Goal: Task Accomplishment & Management: Use online tool/utility

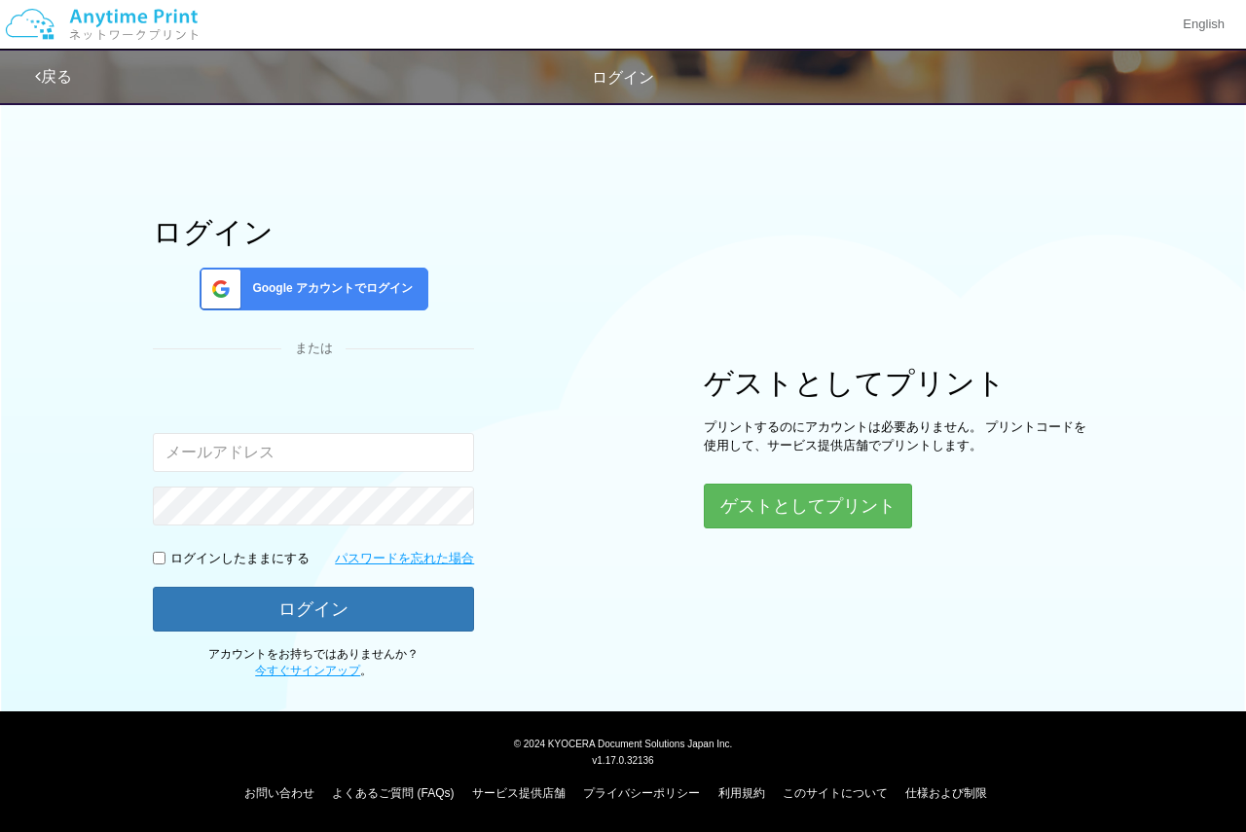
click at [329, 274] on div "Google アカウントでログイン" at bounding box center [314, 289] width 229 height 43
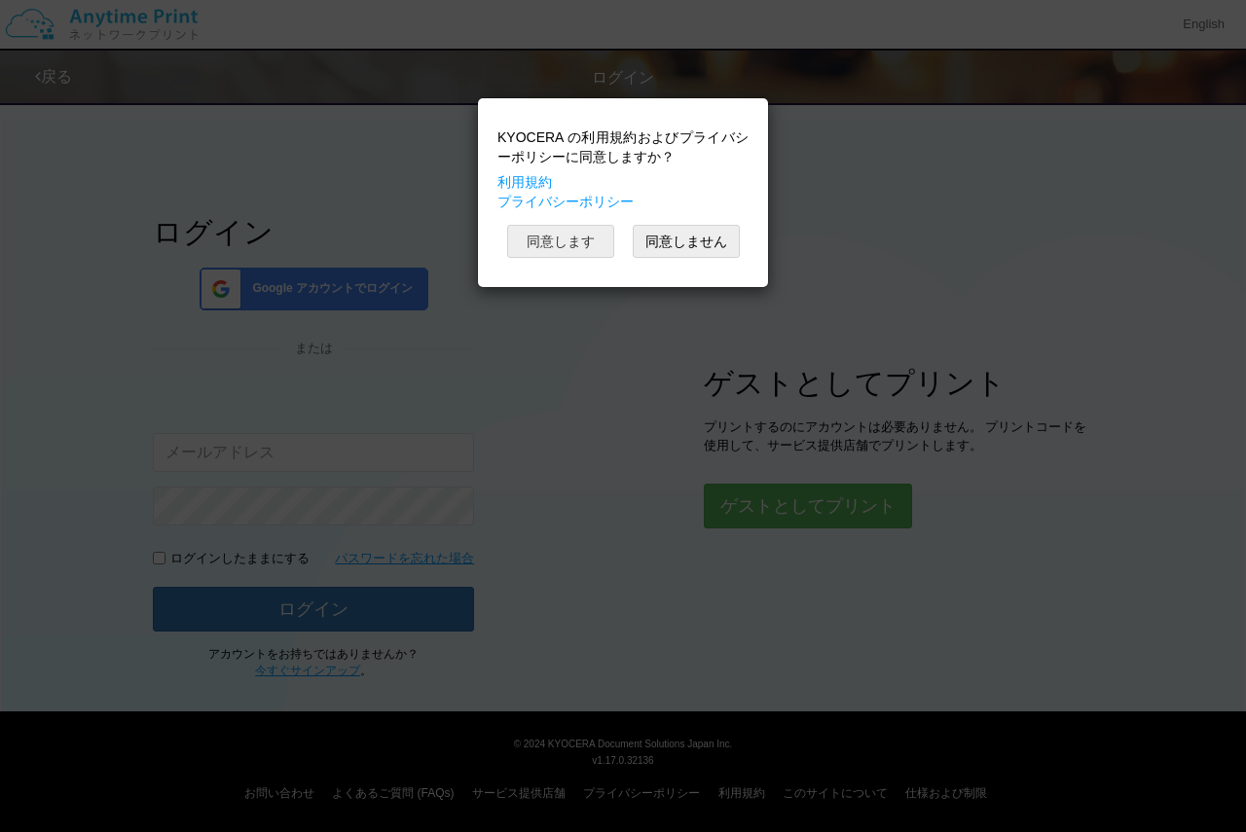
click at [601, 247] on button "同意します" at bounding box center [560, 241] width 107 height 33
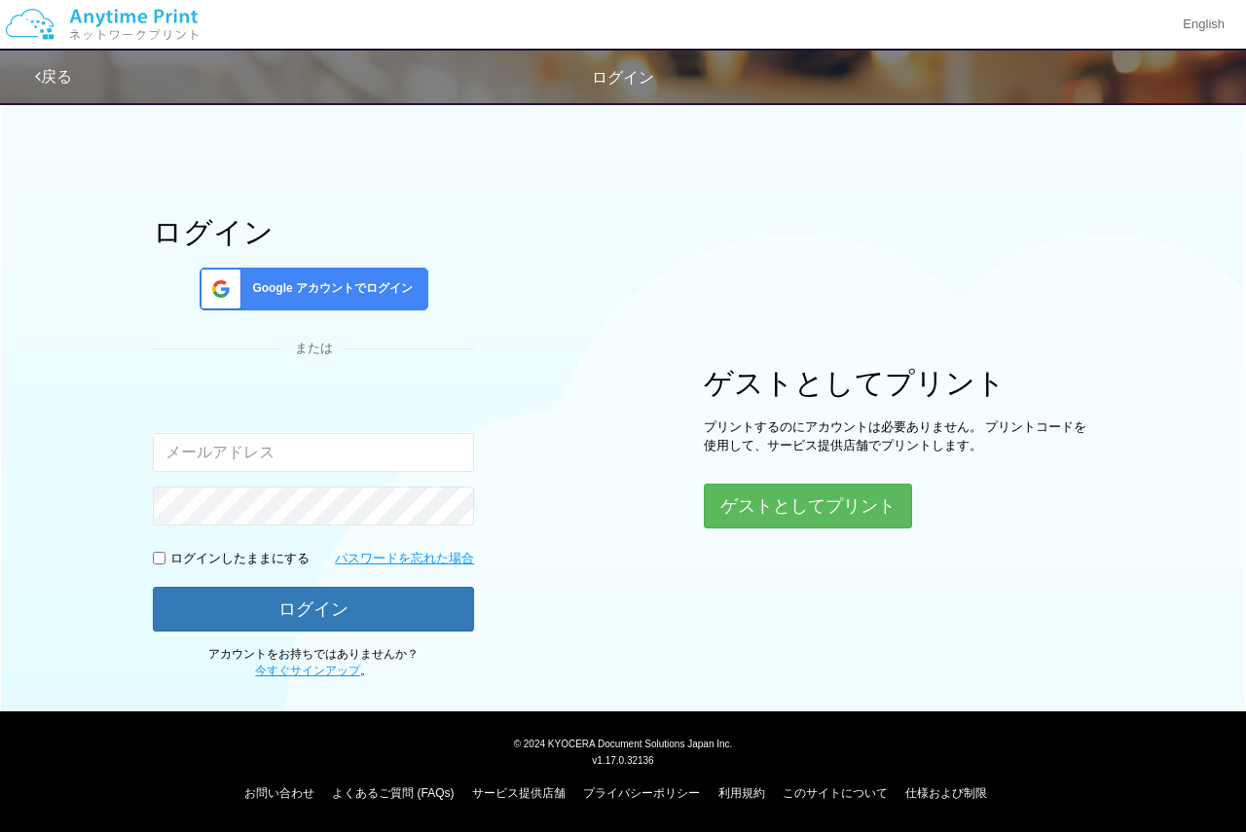
click at [293, 288] on span "Google アカウントでログイン" at bounding box center [328, 288] width 168 height 17
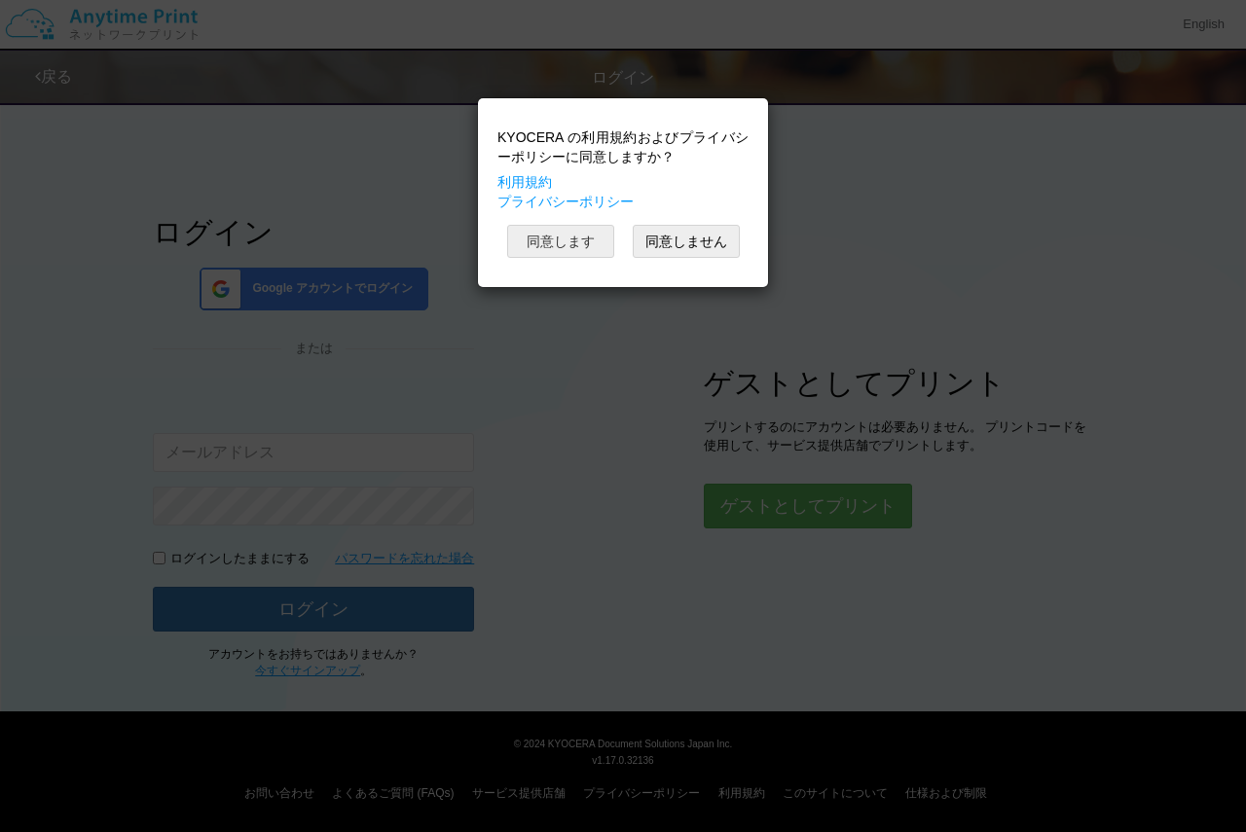
click at [601, 244] on button "同意します" at bounding box center [560, 241] width 107 height 33
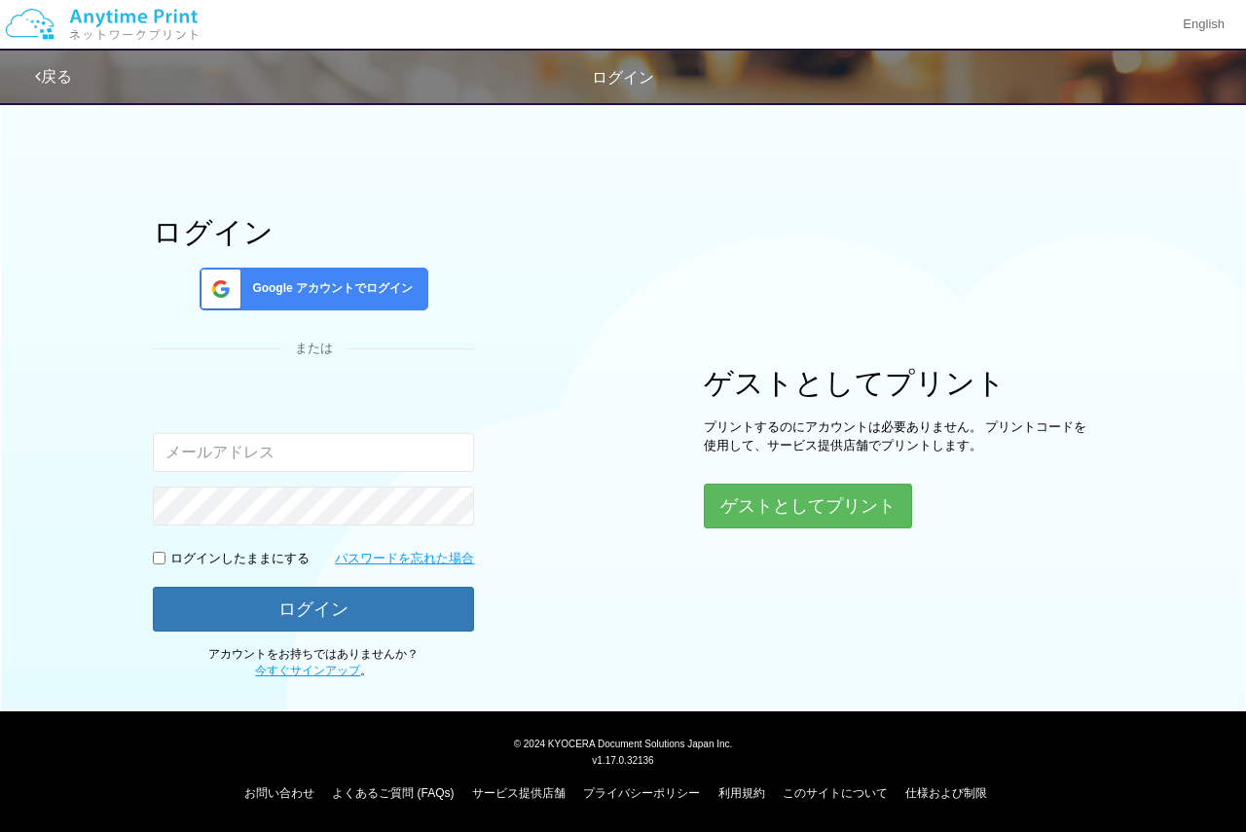
click at [1056, 236] on div "ログイン Google アカウントでログイン または 入力されたメールアドレスまたはパスワードが正しくありません。 ログインしたままにする パスワードを忘れた…" at bounding box center [623, 385] width 1168 height 589
click at [420, 277] on div "Google アカウントでログイン" at bounding box center [314, 289] width 229 height 43
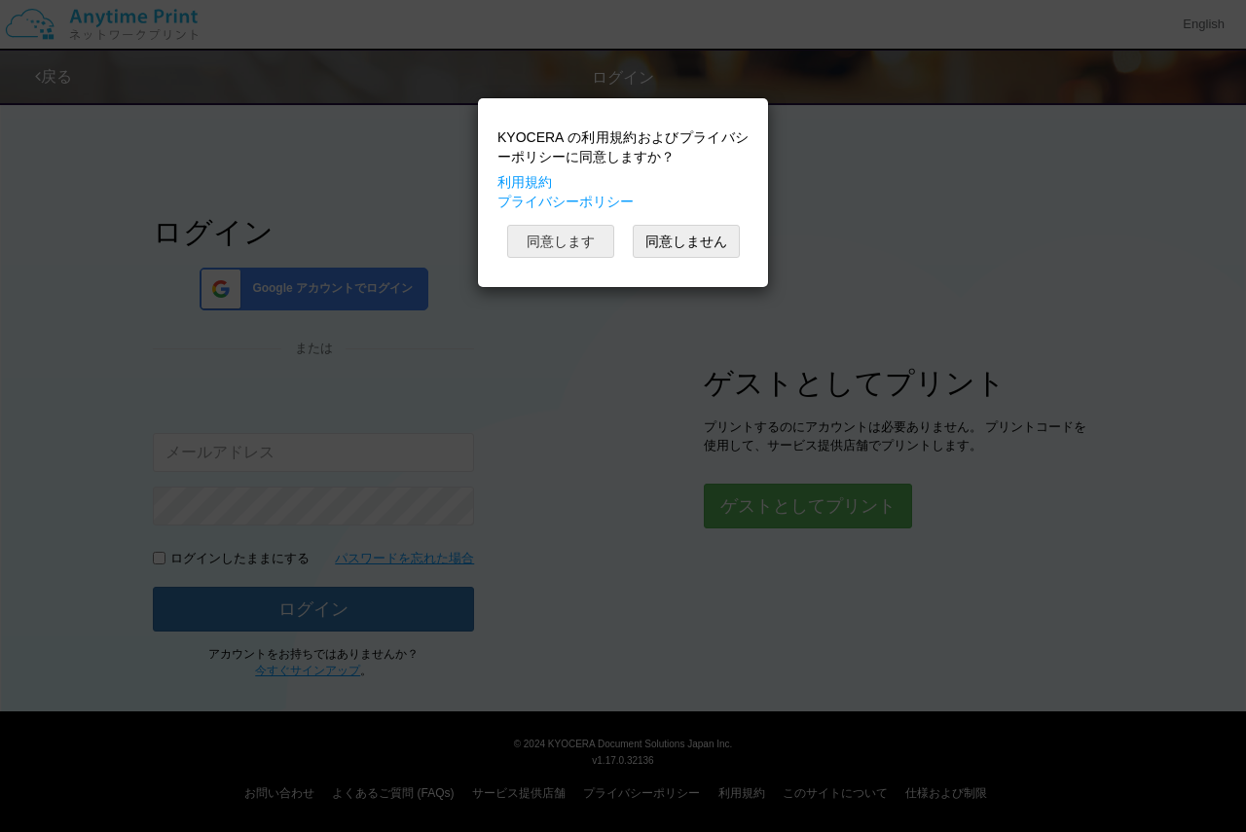
click at [577, 247] on button "同意します" at bounding box center [560, 241] width 107 height 33
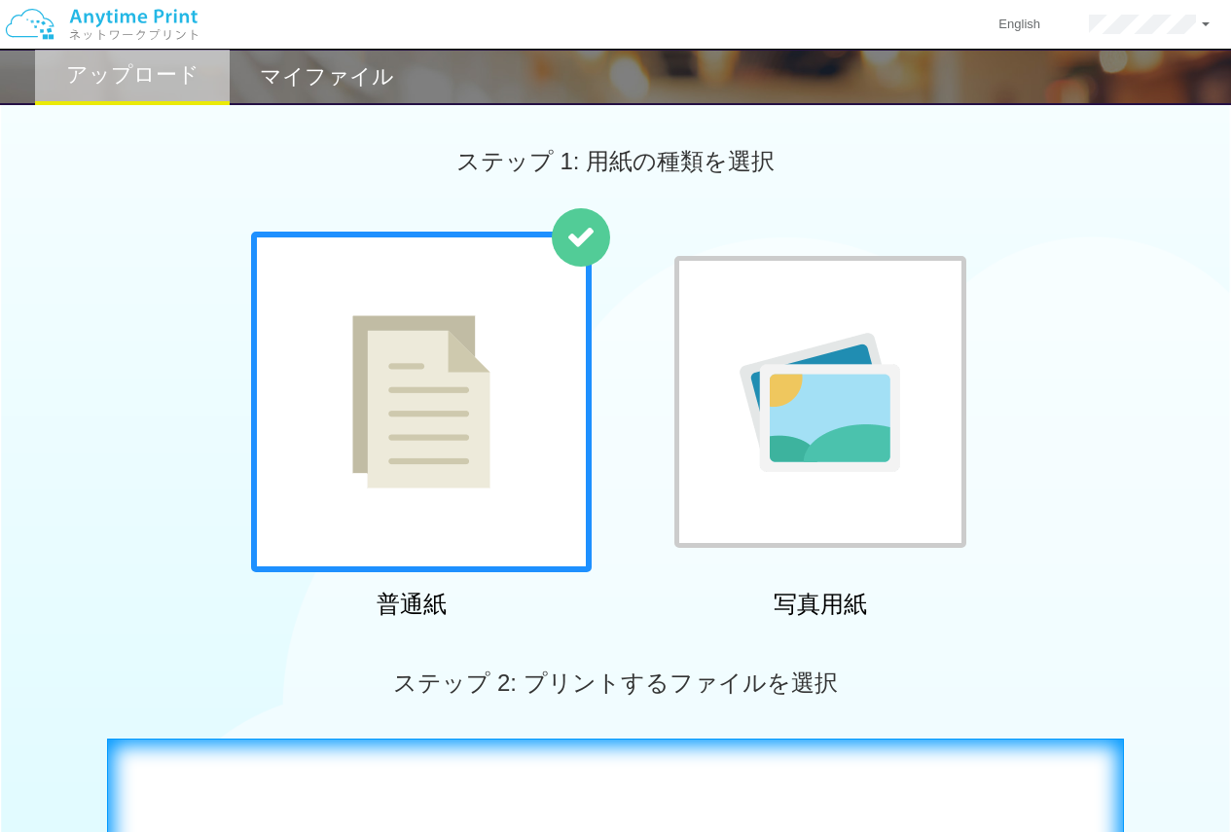
scroll to position [389, 0]
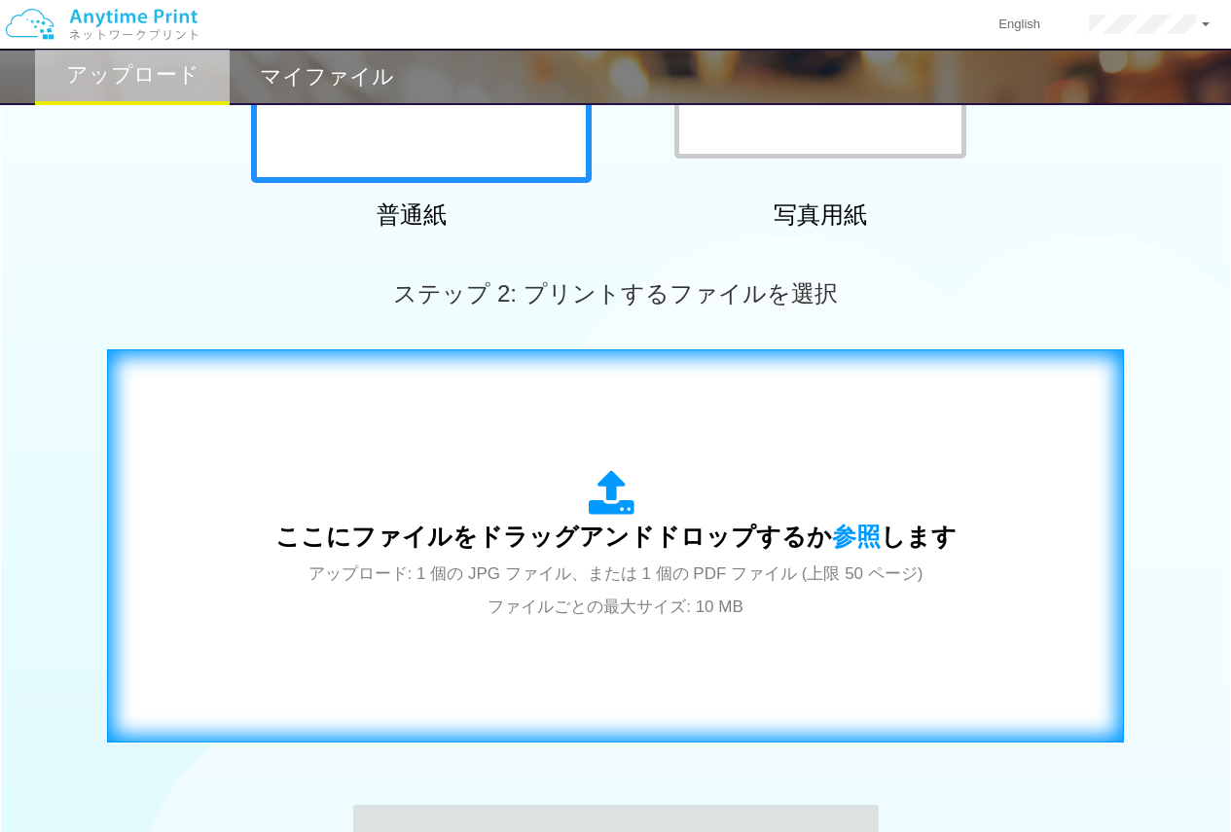
click at [581, 601] on span "アップロード: 1 個の JPG ファイル、または 1 個の PDF ファイル (上限 50 ページ) ファイルごとの最大サイズ: 10 MB" at bounding box center [616, 591] width 615 height 52
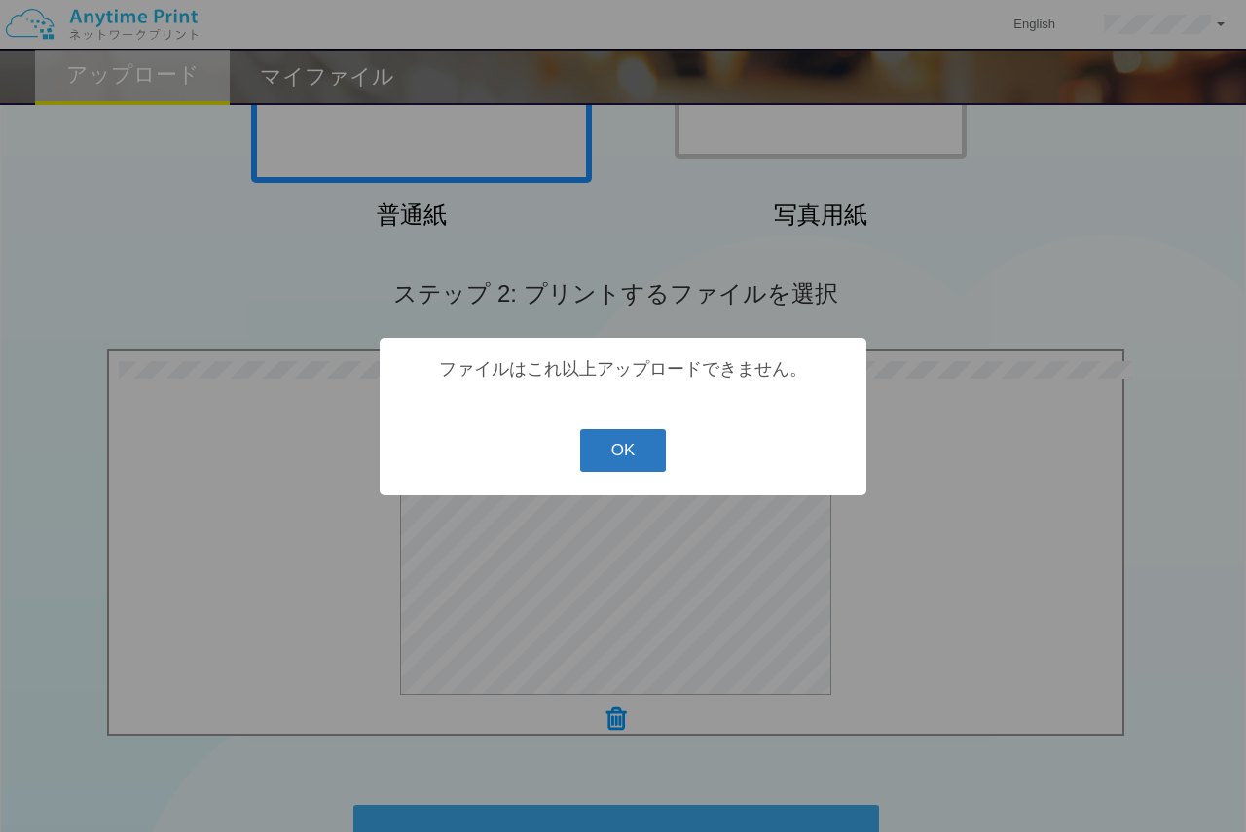
click at [601, 459] on button "OK" at bounding box center [623, 450] width 87 height 43
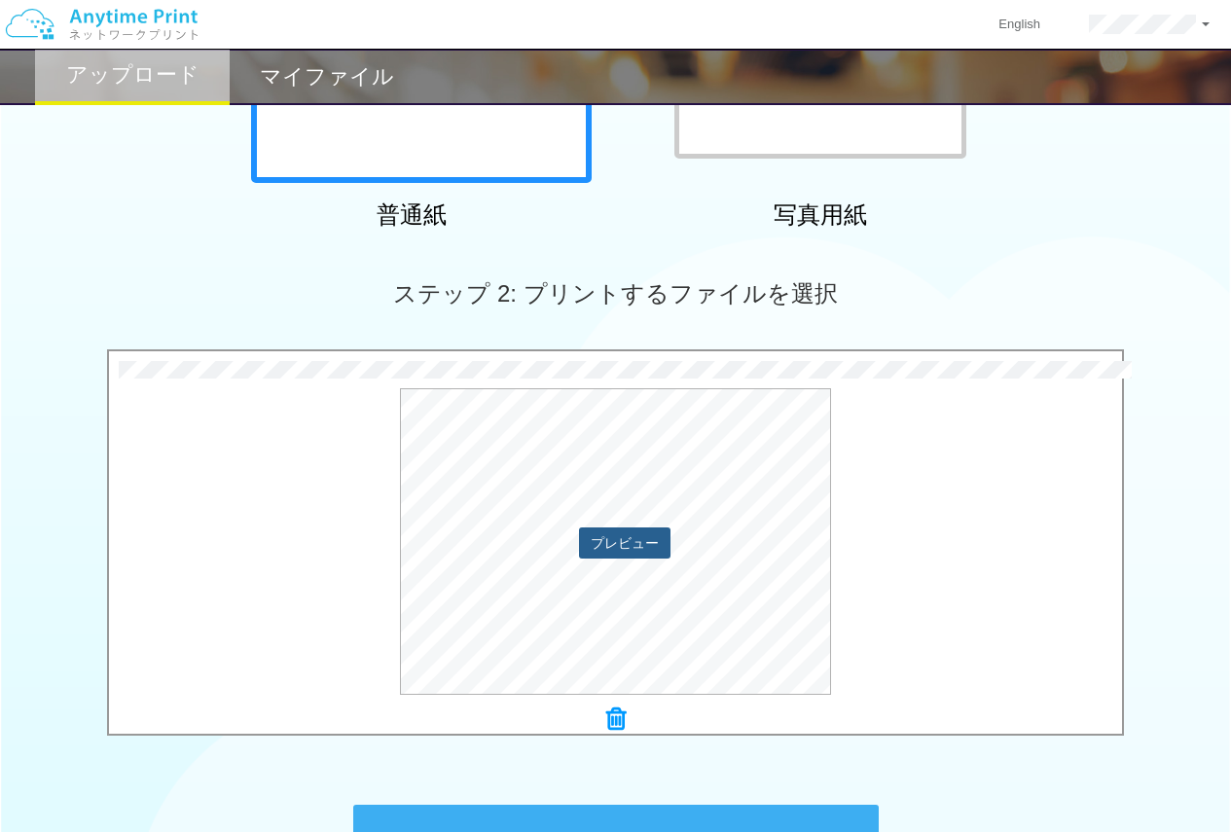
click at [618, 544] on button "プレビュー" at bounding box center [624, 543] width 91 height 31
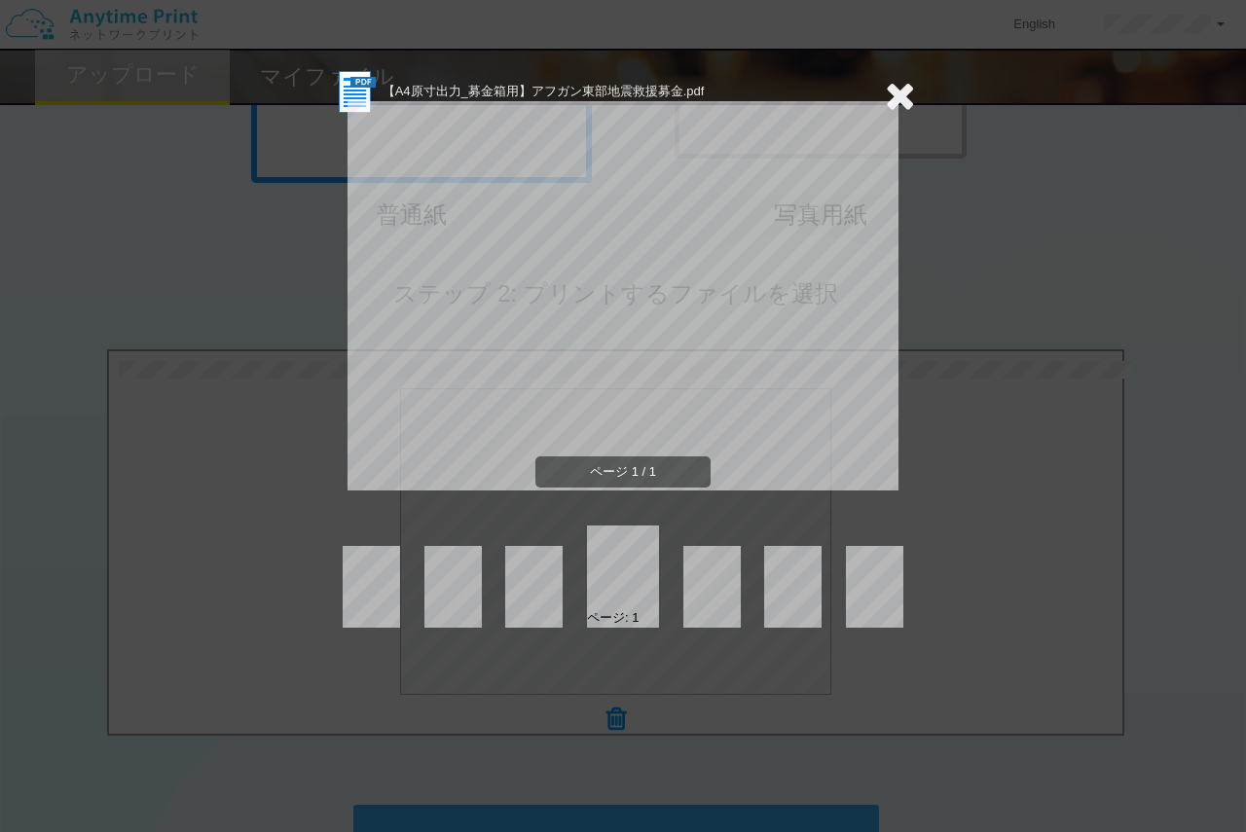
click at [906, 103] on icon at bounding box center [900, 95] width 30 height 39
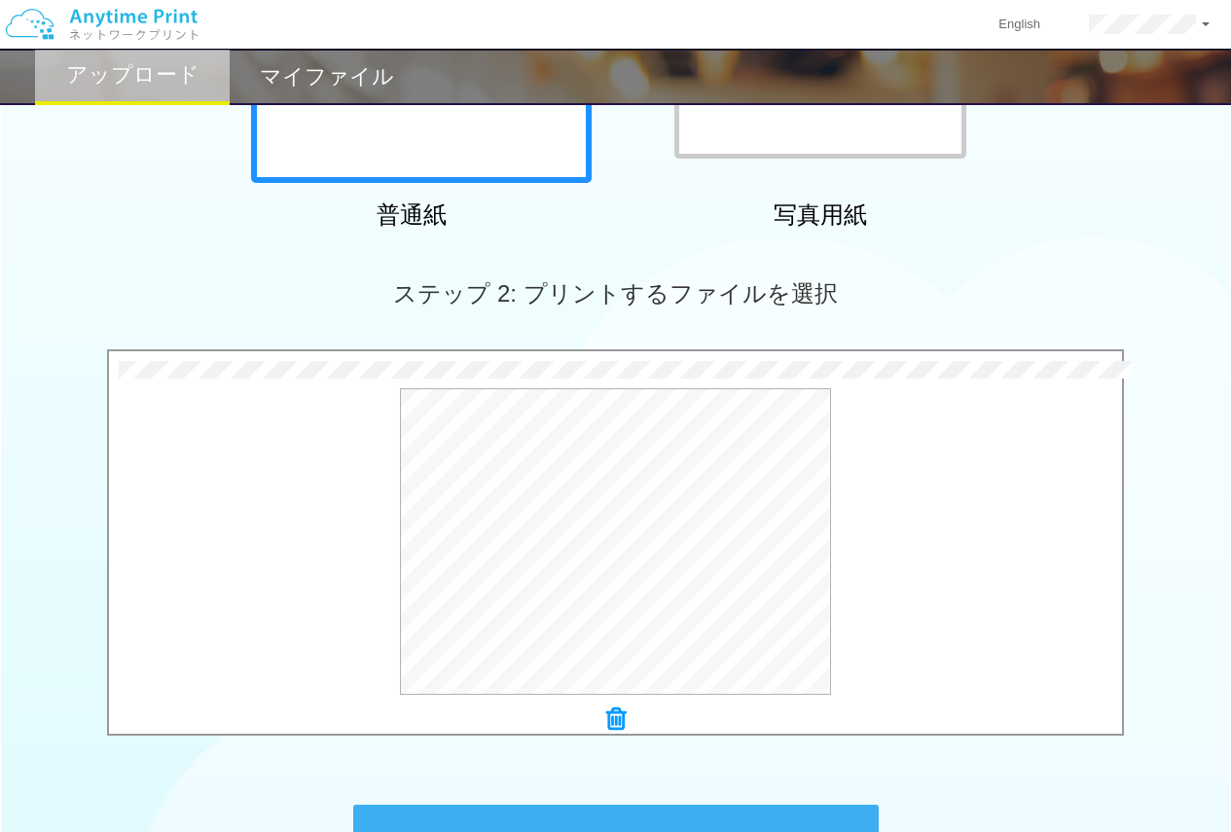
click at [614, 720] on icon at bounding box center [615, 719] width 19 height 25
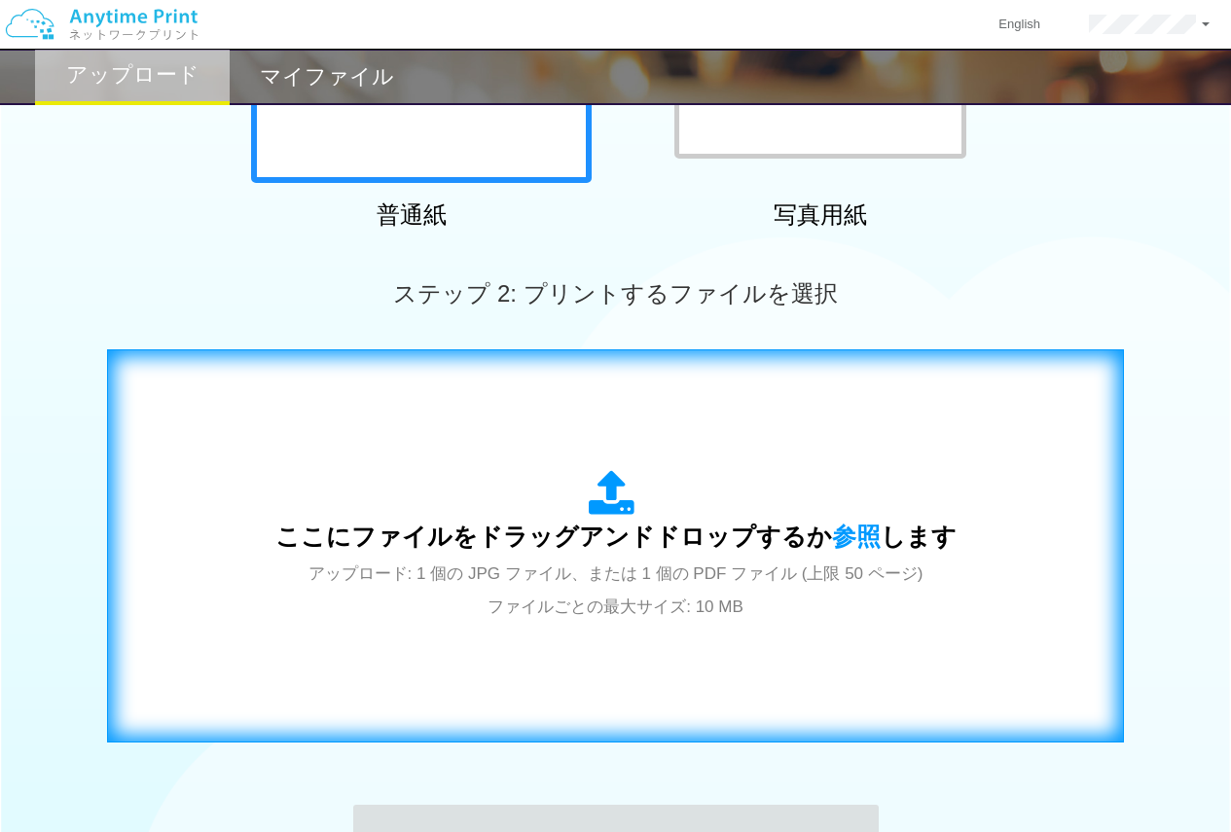
click at [609, 576] on span "アップロード: 1 個の JPG ファイル、または 1 個の PDF ファイル (上限 50 ページ) ファイルごとの最大サイズ: 10 MB" at bounding box center [616, 591] width 615 height 52
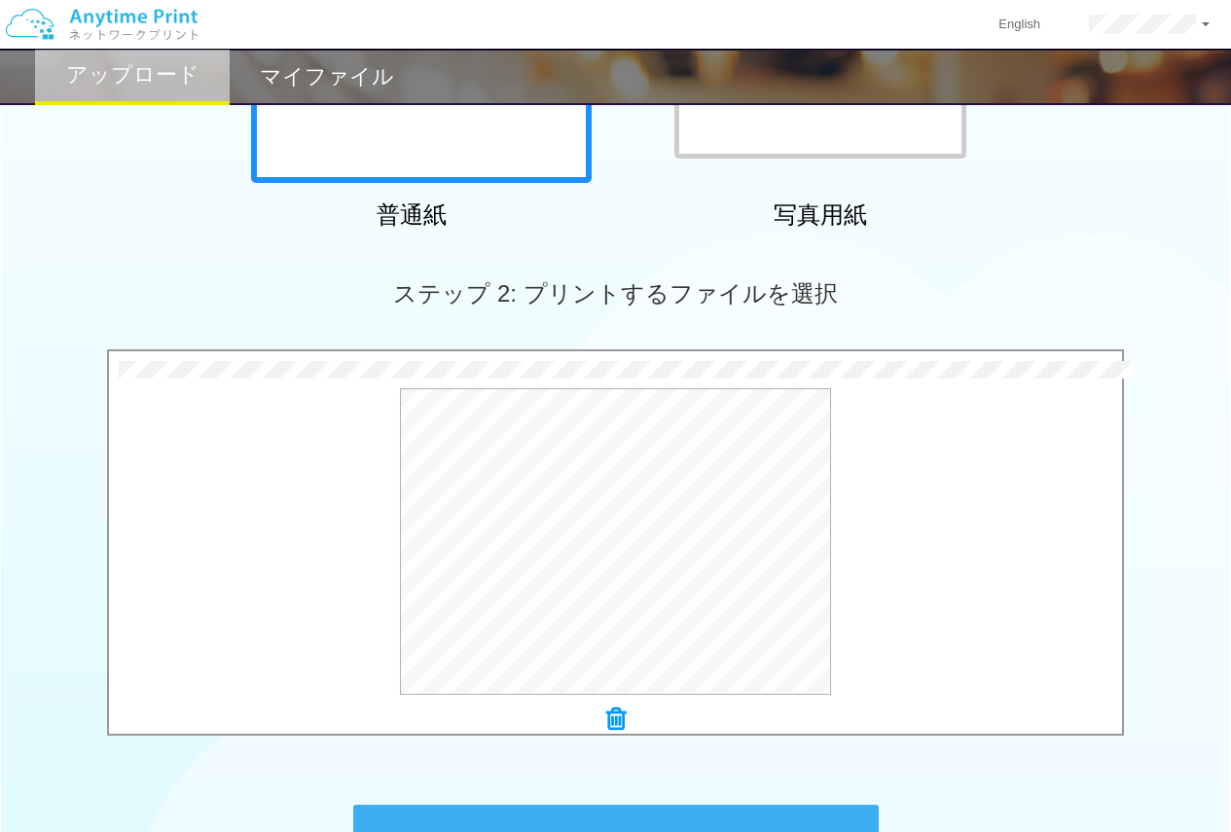
scroll to position [648, 0]
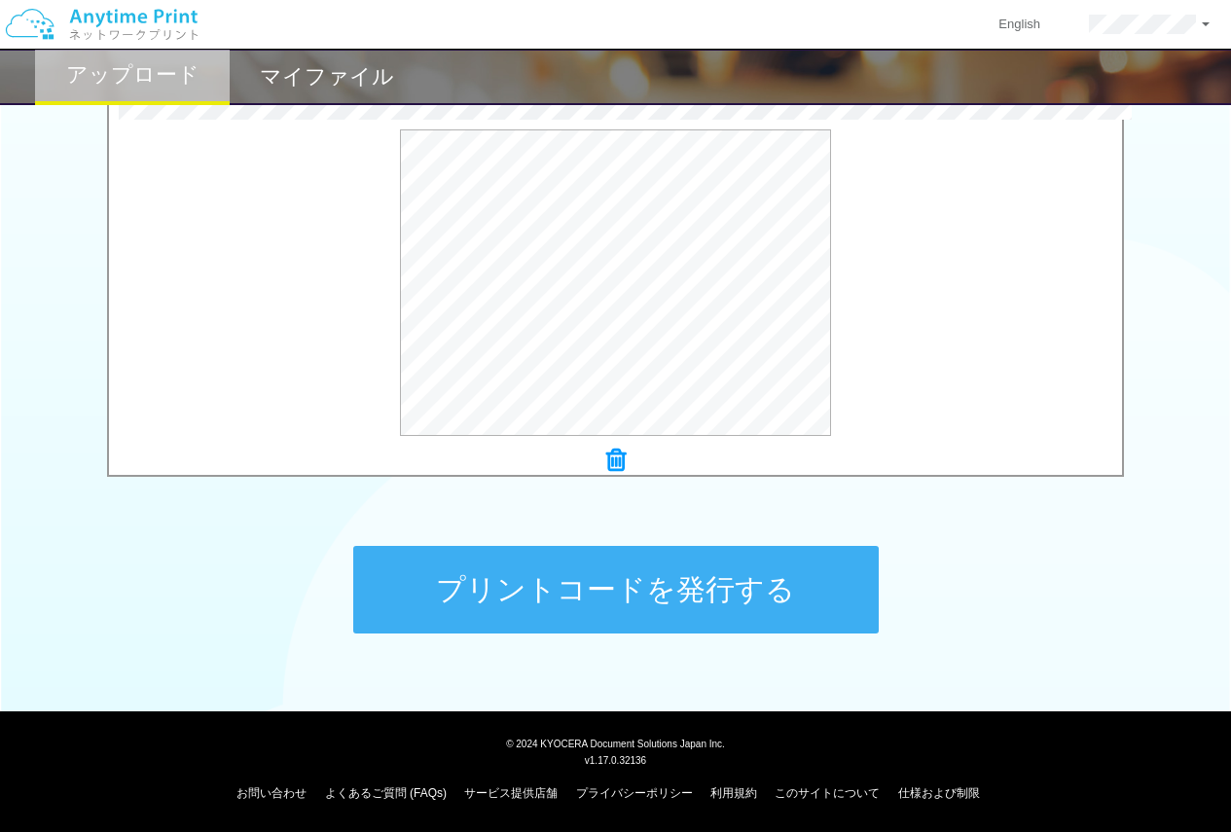
click at [789, 579] on button "プリントコードを発行する" at bounding box center [616, 590] width 526 height 88
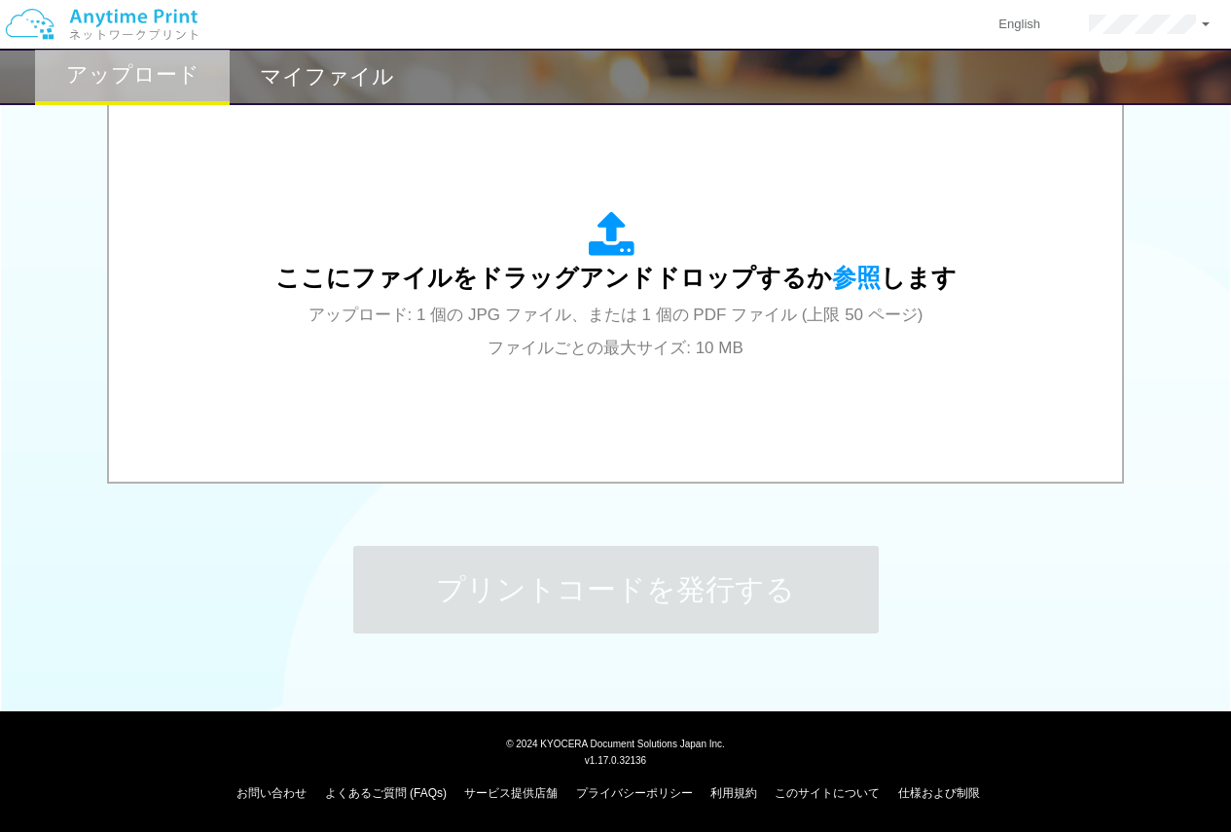
scroll to position [0, 0]
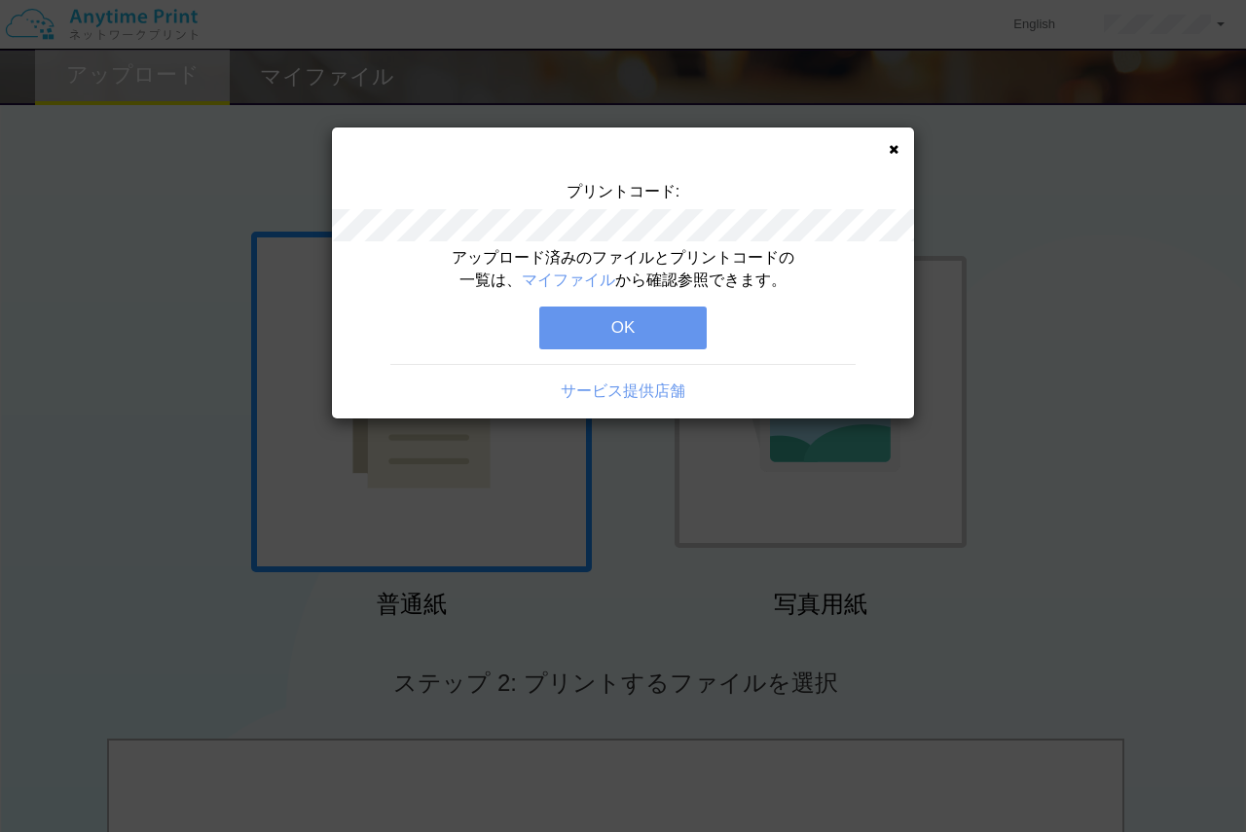
click at [890, 148] on icon at bounding box center [894, 149] width 10 height 13
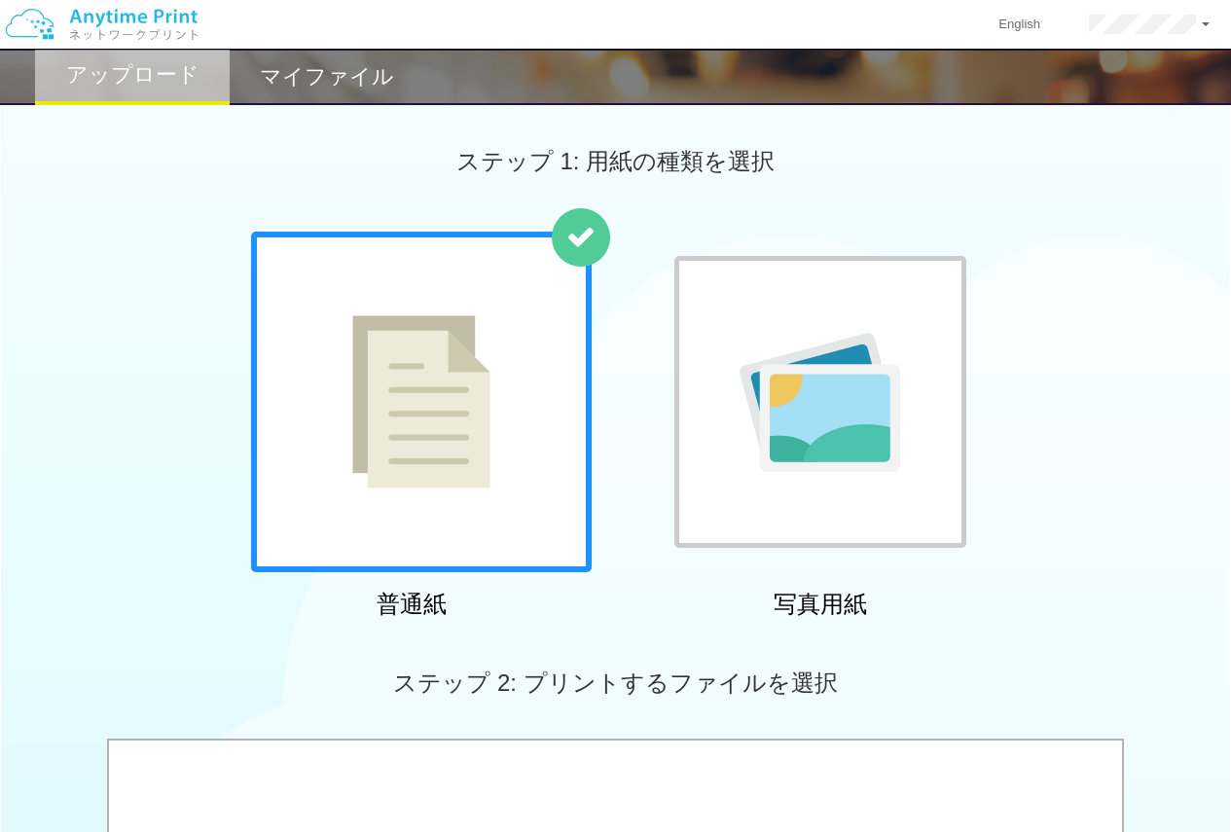
click at [276, 76] on h2 "マイファイル" at bounding box center [327, 76] width 134 height 23
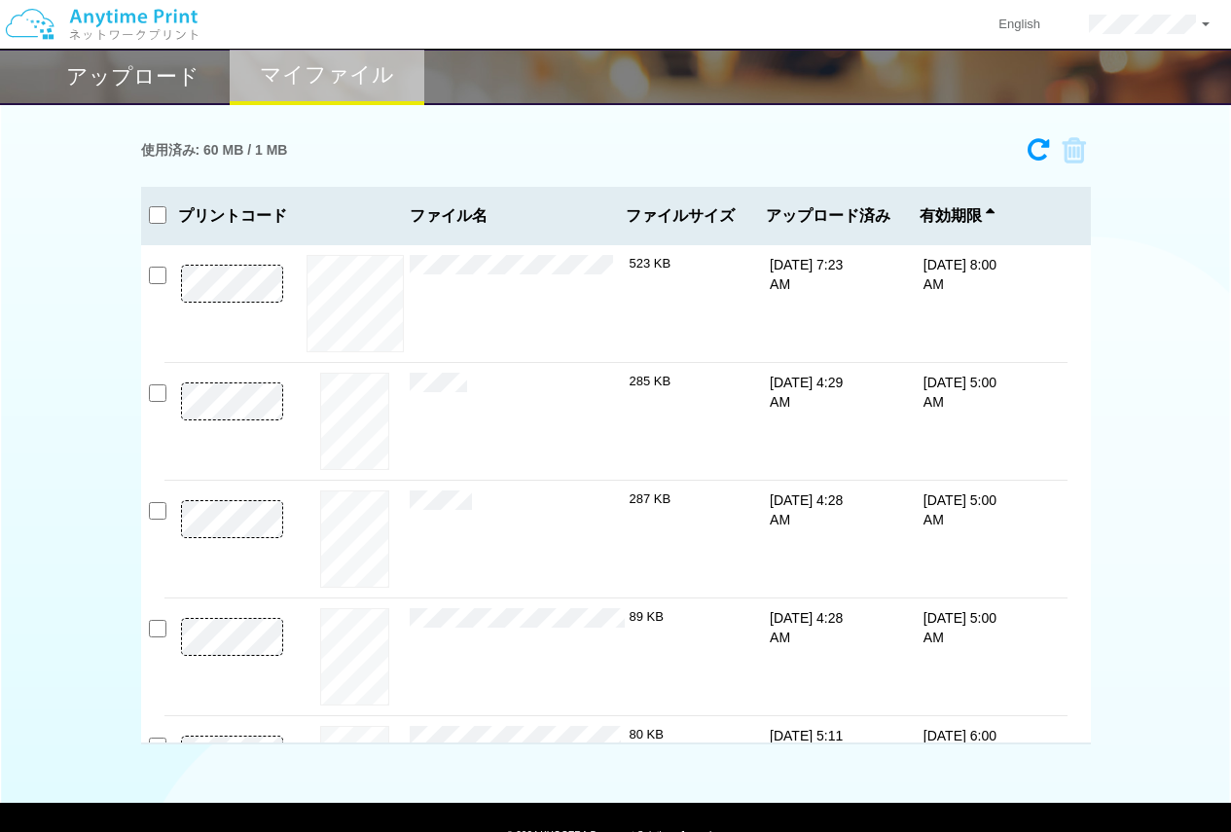
click at [162, 78] on h2 "アップロード" at bounding box center [132, 76] width 133 height 23
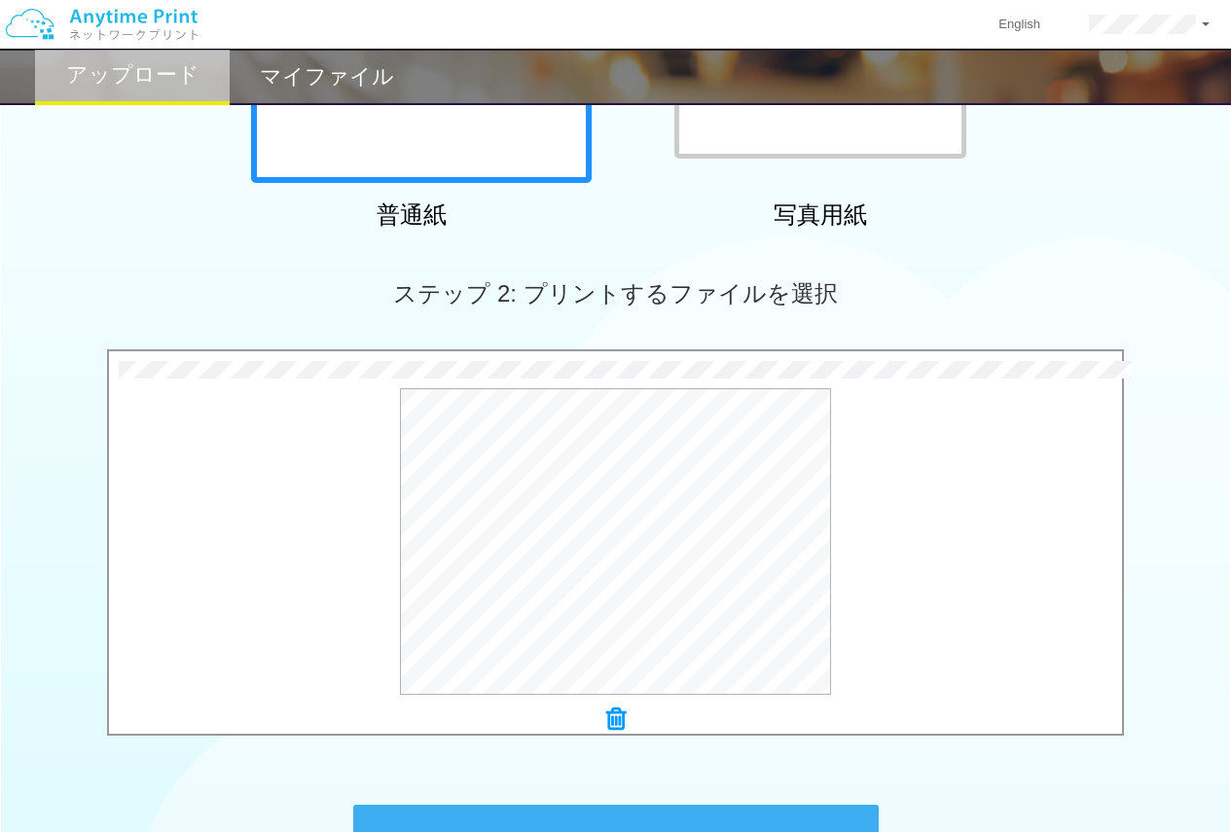
scroll to position [648, 0]
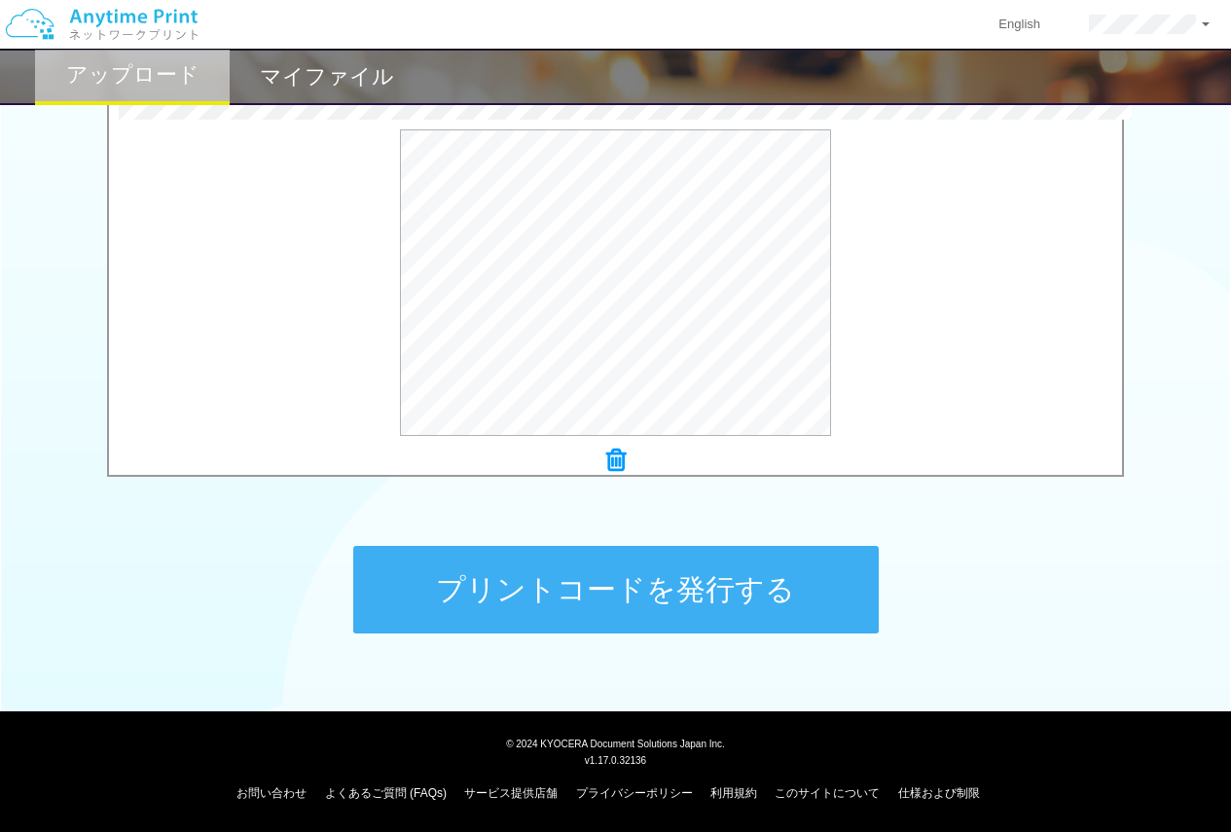
click at [763, 614] on button "プリントコードを発行する" at bounding box center [616, 590] width 526 height 88
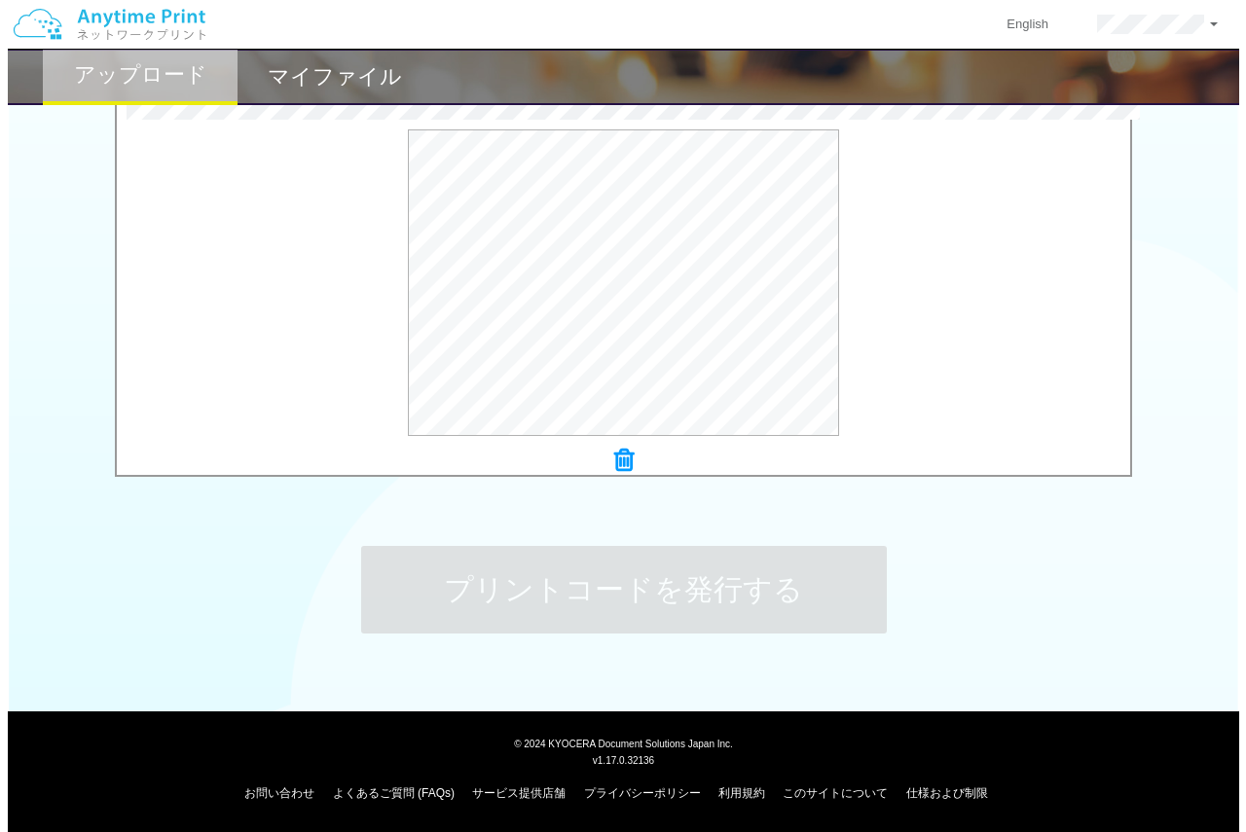
scroll to position [0, 0]
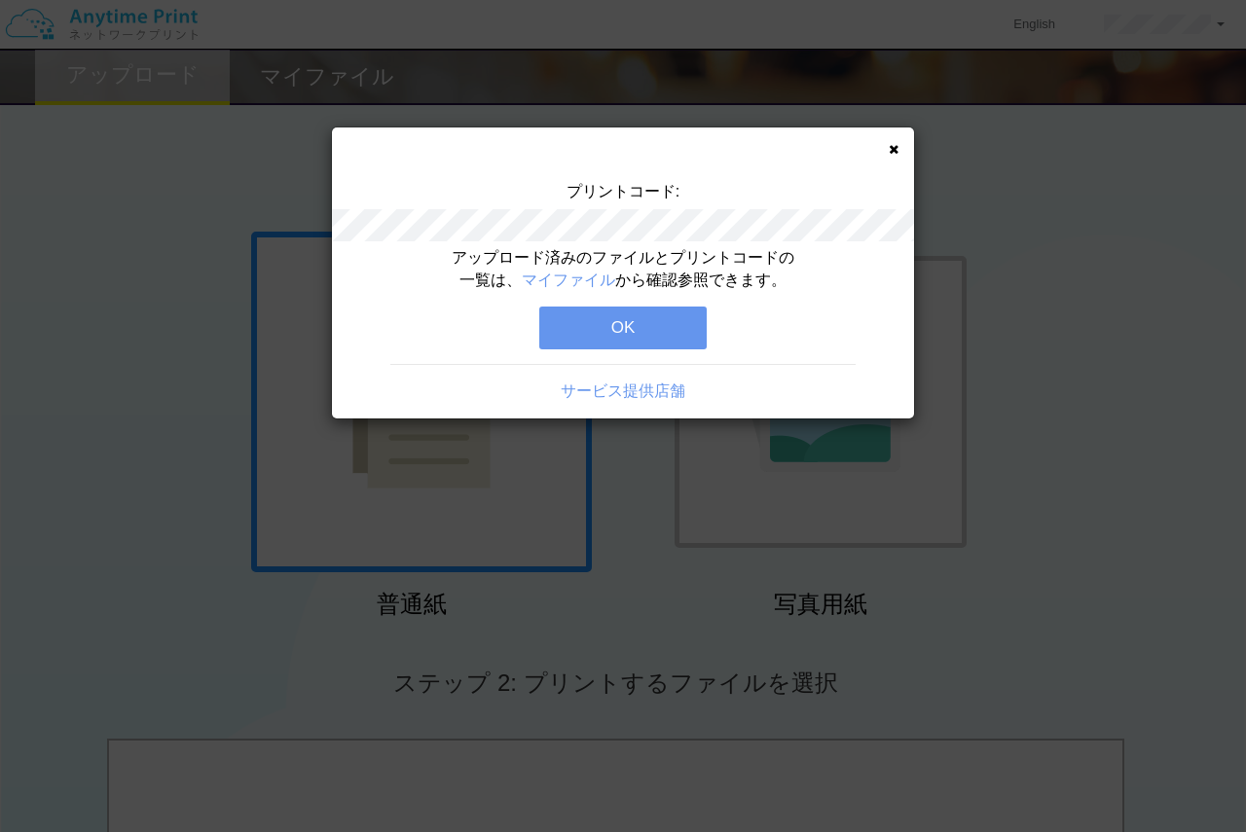
click at [888, 149] on div "プリントコード: アップロード済みのファイルとプリントコードの一覧は、 マイファイル から確認参照できます。 OK サービス提供店舗" at bounding box center [623, 273] width 582 height 291
